Goal: Task Accomplishment & Management: Complete application form

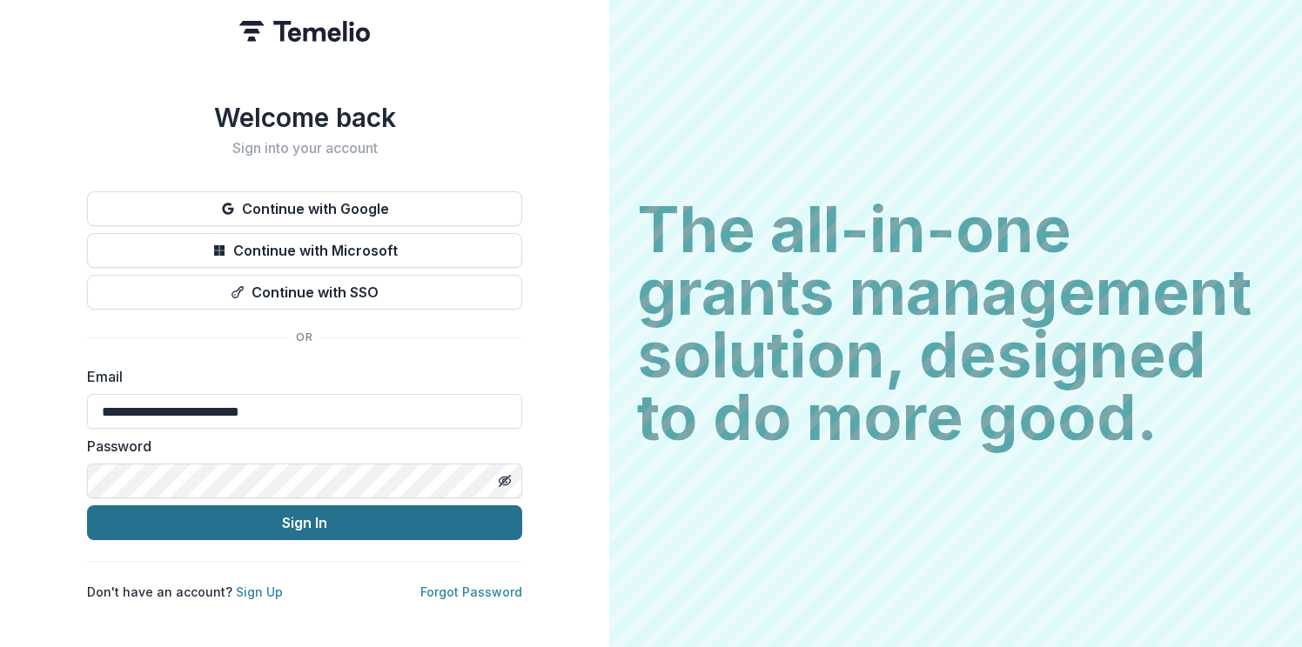
click at [251, 515] on button "Sign In" at bounding box center [304, 523] width 435 height 35
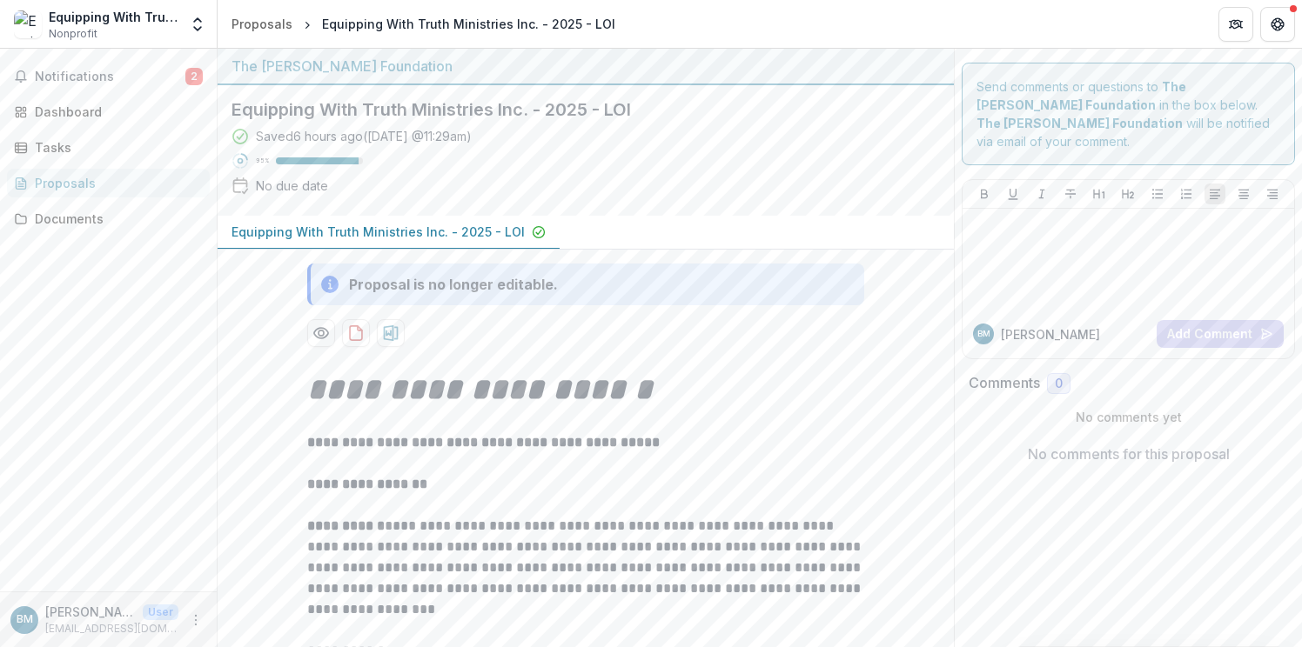
click at [427, 287] on div "Proposal is no longer editable." at bounding box center [453, 284] width 209 height 21
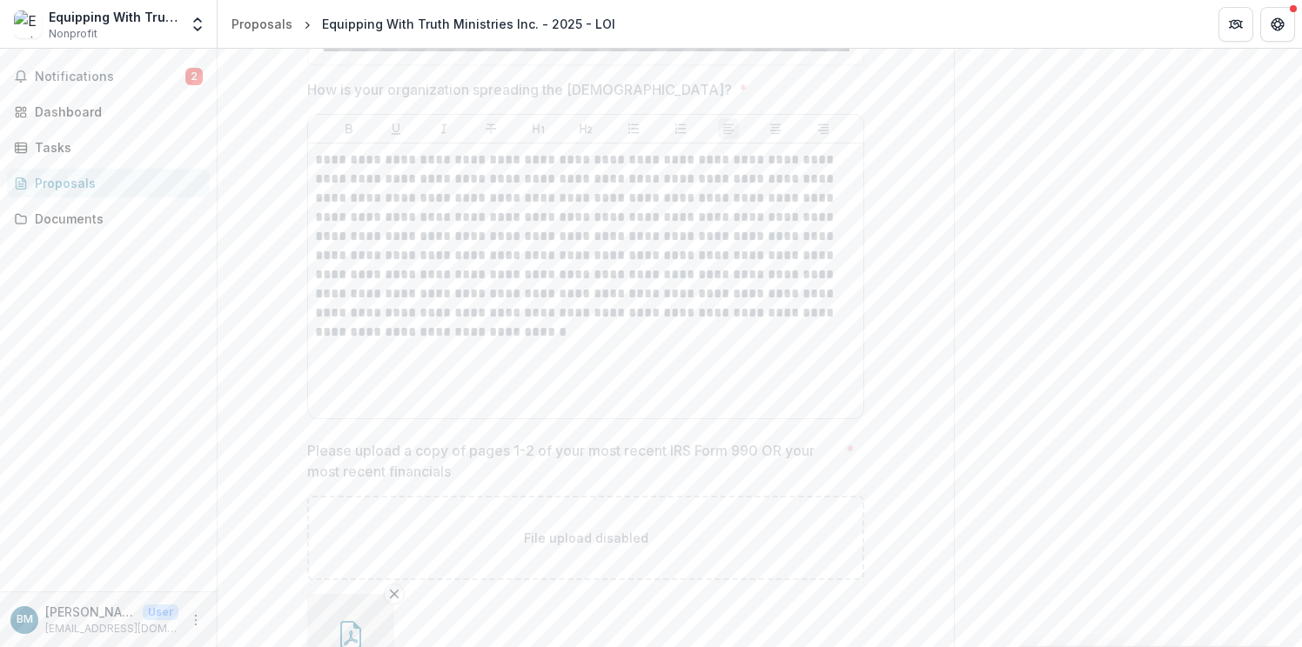
scroll to position [3347, 0]
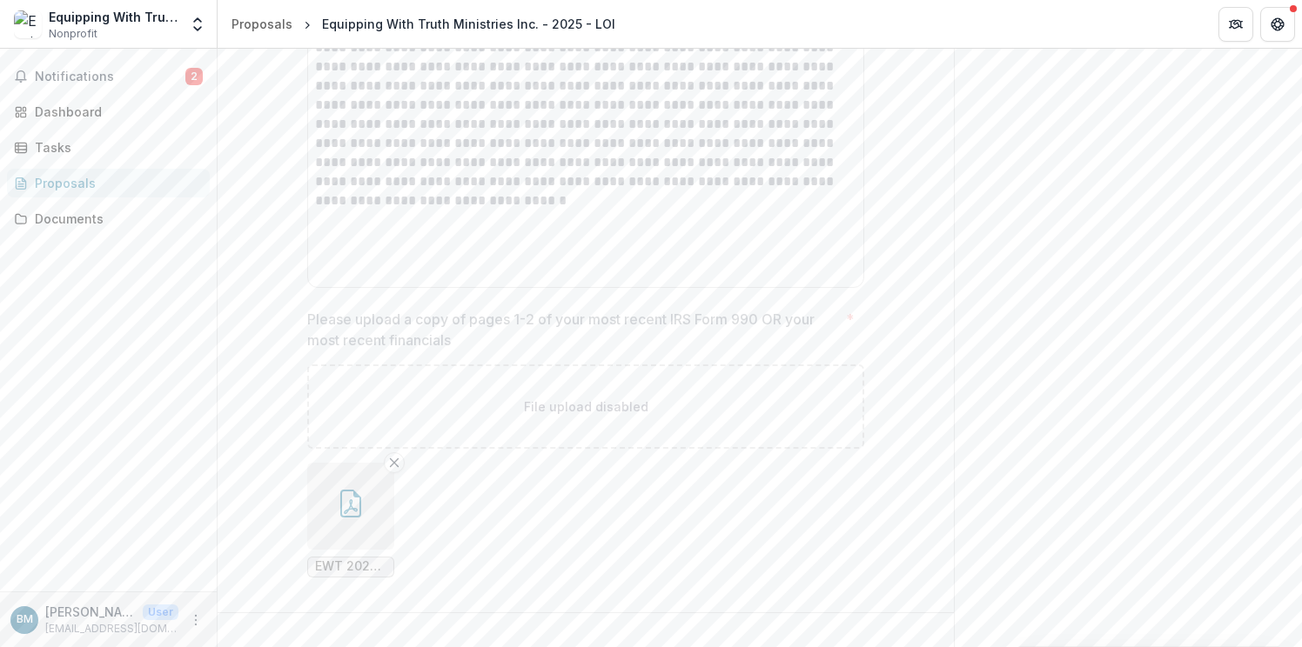
click at [345, 490] on icon "button" at bounding box center [351, 504] width 28 height 28
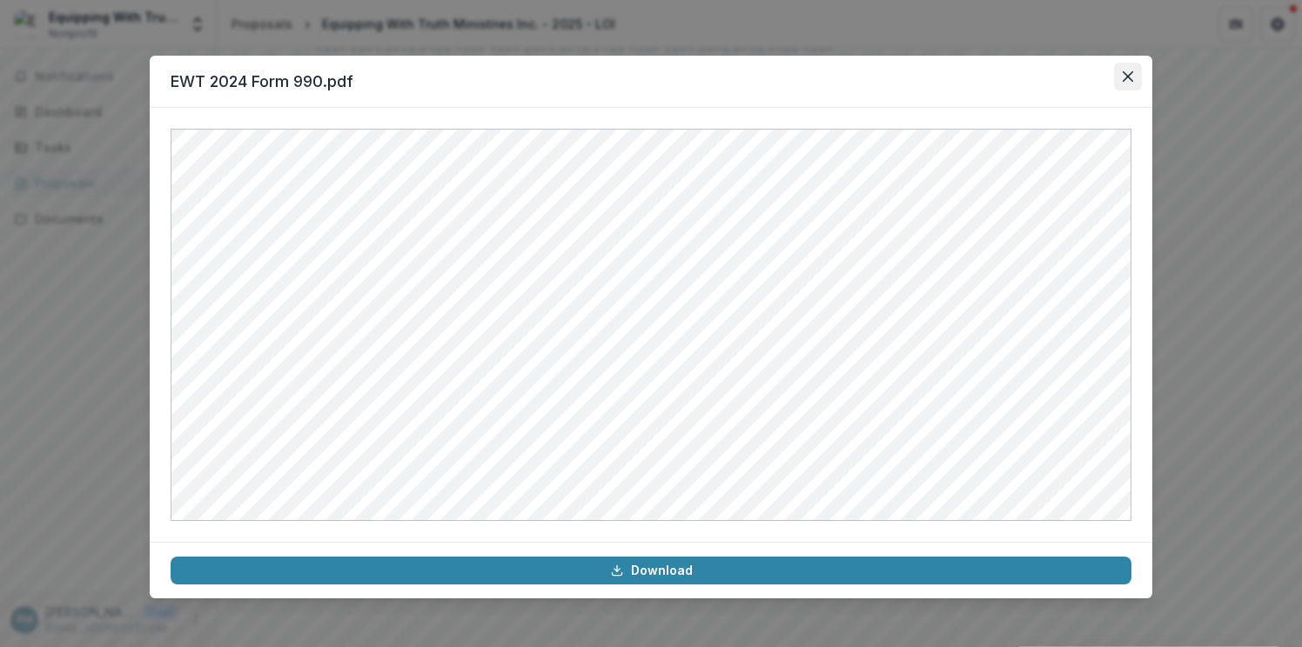
click at [1127, 79] on icon "Close" at bounding box center [1127, 76] width 10 height 10
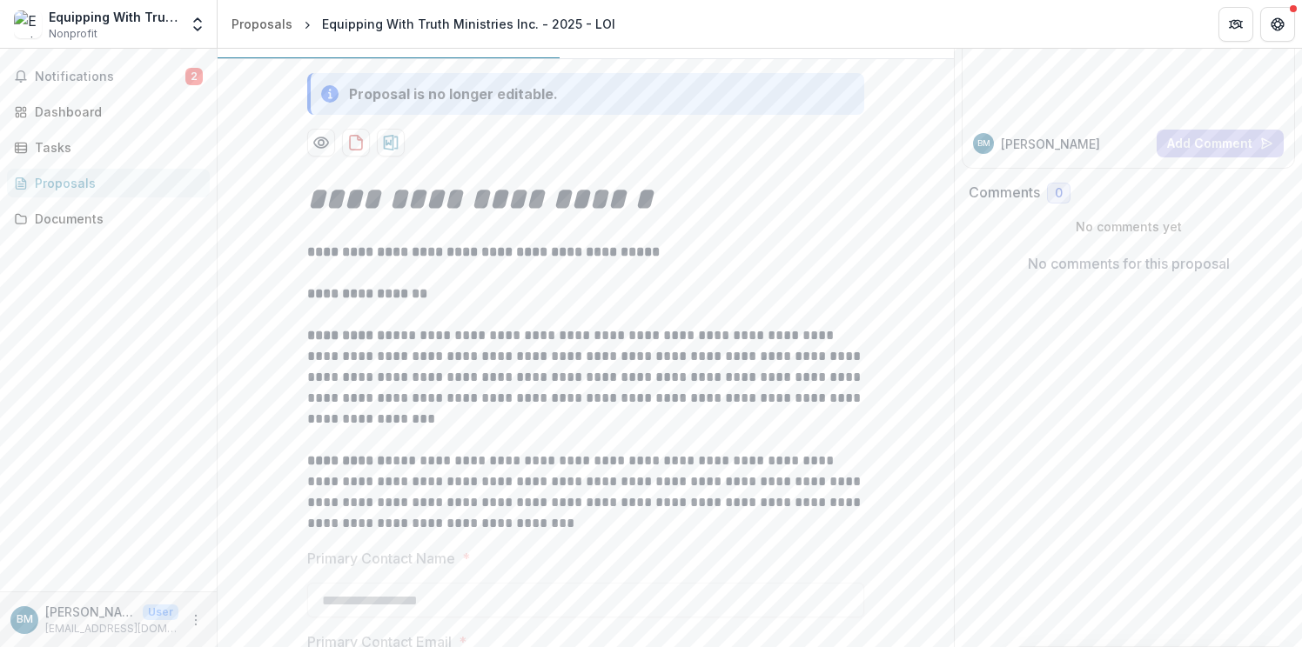
scroll to position [0, 0]
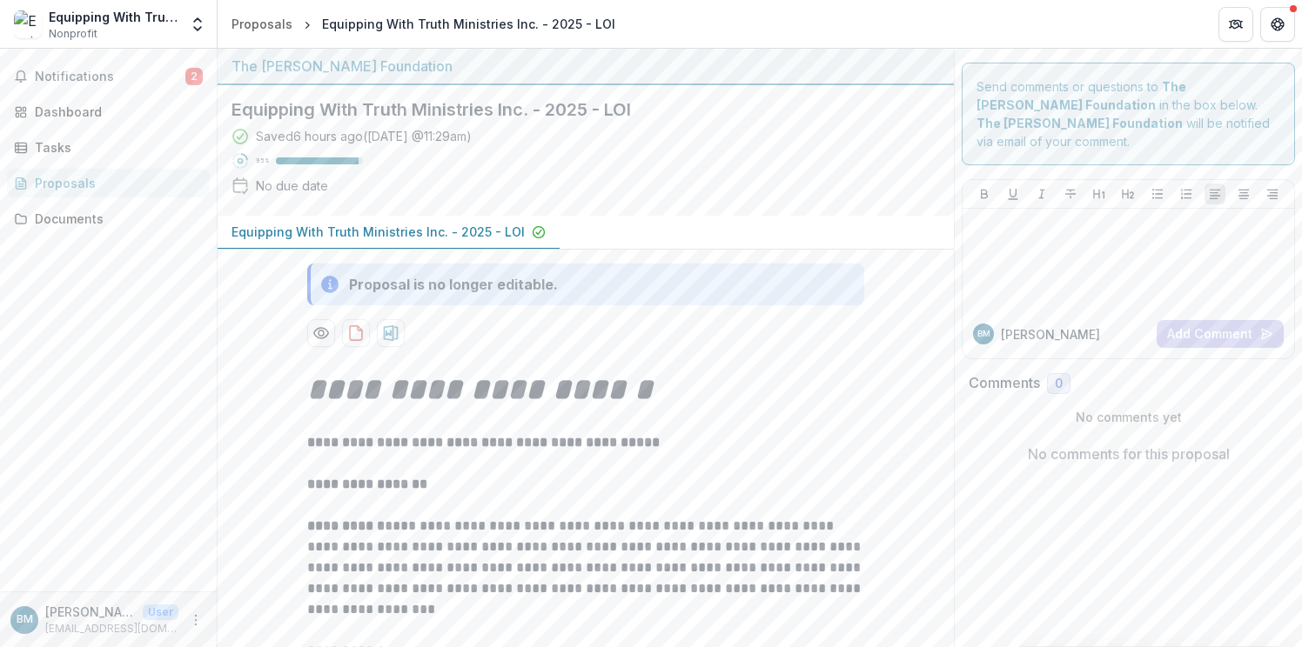
click at [1235, 19] on icon "Partners" at bounding box center [1236, 24] width 14 height 14
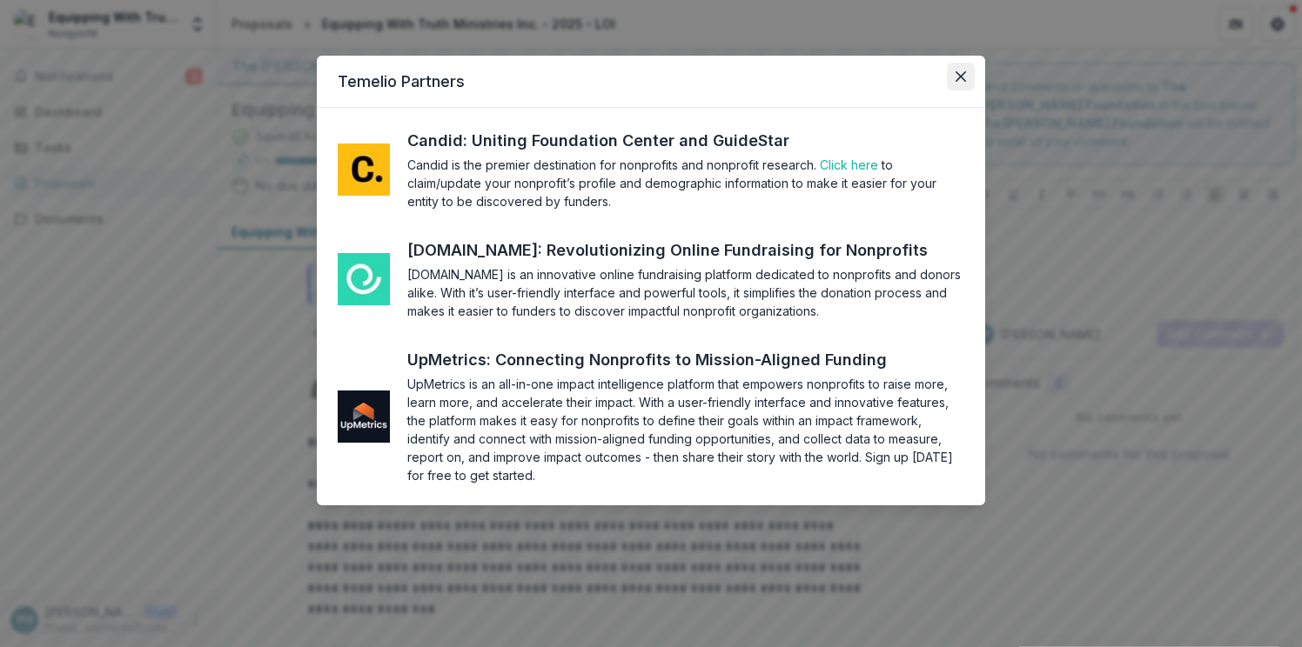
click at [960, 81] on icon "Close" at bounding box center [960, 76] width 10 height 10
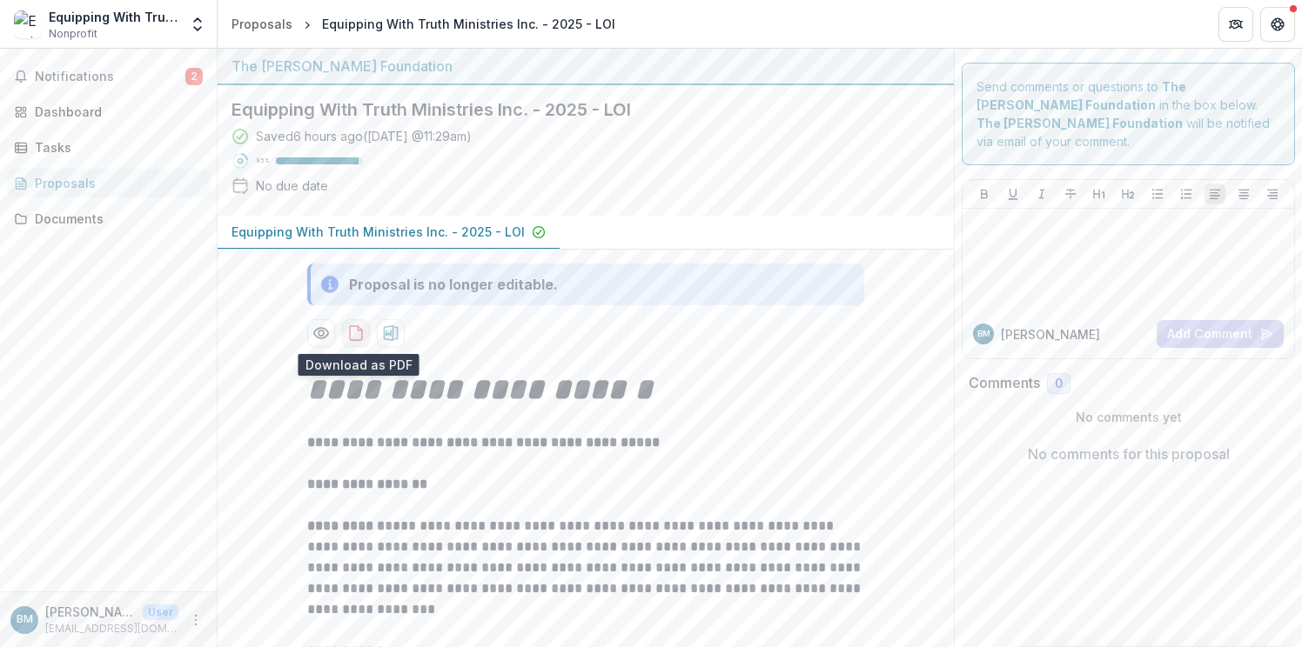
click at [362, 333] on icon "download-proposal" at bounding box center [356, 333] width 12 height 14
